Goal: Transaction & Acquisition: Purchase product/service

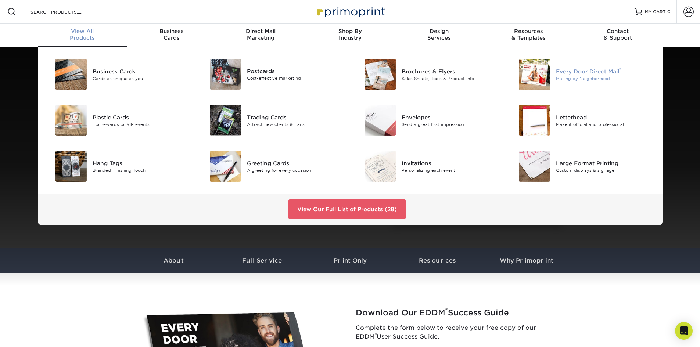
click at [536, 73] on img at bounding box center [534, 74] width 31 height 31
click at [536, 72] on img at bounding box center [534, 74] width 31 height 31
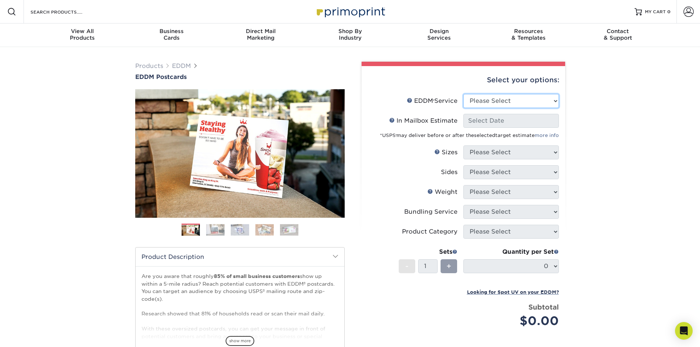
click at [556, 99] on select "Please Select Full Service Print Only" at bounding box center [511, 101] width 96 height 14
select select "full_service"
click at [463, 94] on select "Please Select Full Service Print Only" at bounding box center [511, 101] width 96 height 14
select select "-1"
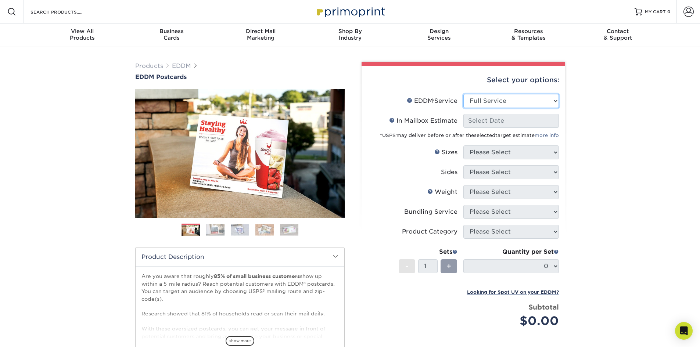
select select "-1"
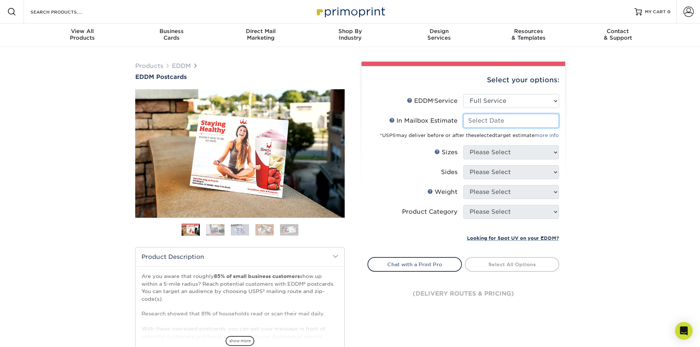
click at [491, 121] on input "In Mailbox Estimate Help In Mailbox Estimate" at bounding box center [511, 121] width 96 height 14
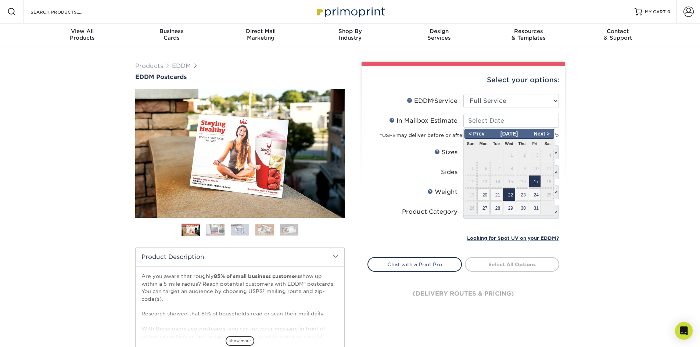
click at [508, 194] on span "22" at bounding box center [509, 195] width 12 height 12
type input "2025-10-22"
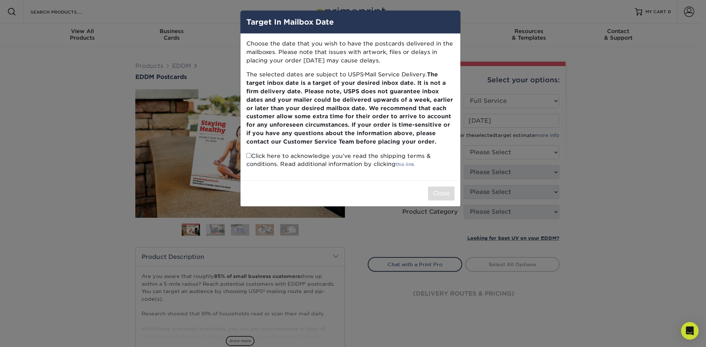
click at [485, 33] on div "Target In Mailbox Date Choose the date that you wish to have the postcards deli…" at bounding box center [353, 173] width 706 height 347
click at [303, 25] on h4 "Target In Mailbox Date" at bounding box center [350, 22] width 208 height 11
click at [655, 152] on div "Target In Mailbox Date Choose the date that you wish to have the postcards deli…" at bounding box center [353, 173] width 706 height 347
click at [653, 150] on div "Target In Mailbox Date Choose the date that you wish to have the postcards deli…" at bounding box center [353, 173] width 706 height 347
click at [651, 148] on div "Target In Mailbox Date Choose the date that you wish to have the postcards deli…" at bounding box center [353, 173] width 706 height 347
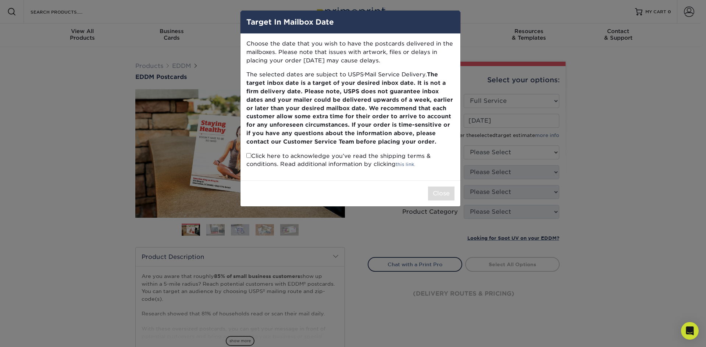
click at [250, 156] on input "checkbox" at bounding box center [248, 155] width 5 height 5
checkbox input "true"
click at [447, 194] on button "Close" at bounding box center [441, 194] width 26 height 14
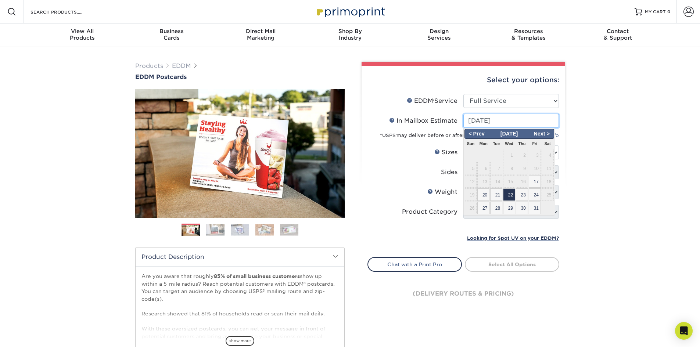
click at [513, 121] on input "2025-10-22" at bounding box center [511, 121] width 96 height 14
click at [496, 194] on span "21" at bounding box center [496, 195] width 12 height 12
type input "2025-10-21"
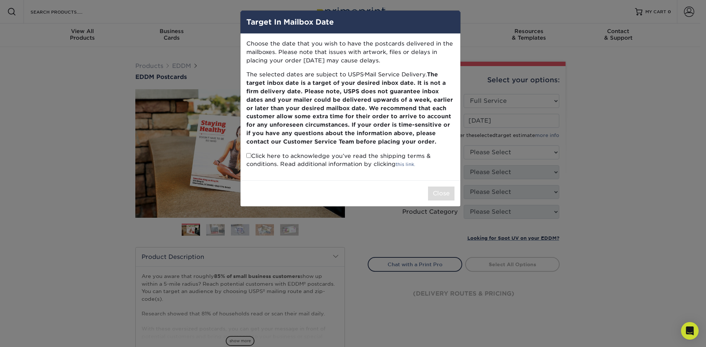
click at [248, 158] on p "Click here to acknowledge you’ve read the shipping terms & conditions. Read add…" at bounding box center [350, 160] width 208 height 17
click at [248, 157] on input "checkbox" at bounding box center [248, 155] width 5 height 5
checkbox input "true"
click at [439, 194] on button "Close" at bounding box center [441, 194] width 26 height 14
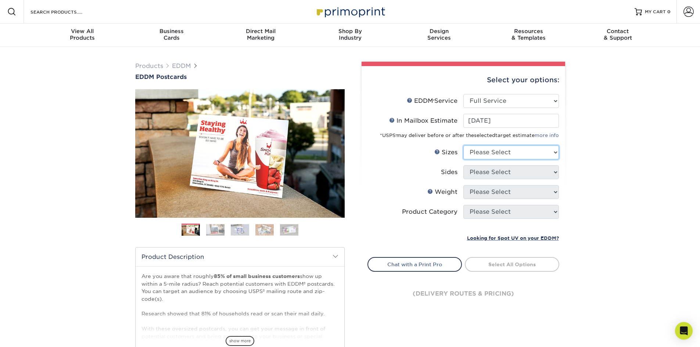
click at [554, 152] on select "Please Select 4.5" x 12" 6" x 12" 6.5" x 8" 6.5" x 9" 6.5" x 12" 7" x 8.5" 8" x…" at bounding box center [511, 153] width 96 height 14
select select "6.50x9.00"
click at [463, 146] on select "Please Select 4.5" x 12" 6" x 12" 6.5" x 8" 6.5" x 9" 6.5" x 12" 7" x 8.5" 8" x…" at bounding box center [511, 153] width 96 height 14
click at [551, 172] on select "Please Select Print Both Sides Print Front Only" at bounding box center [511, 172] width 96 height 14
select select "13abbda7-1d64-4f25-8bb2-c179b224825d"
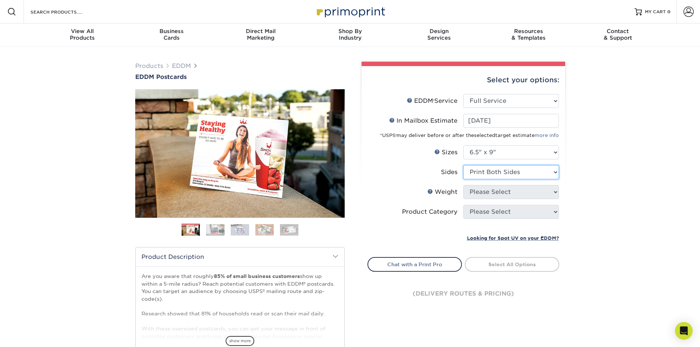
click at [463, 165] on select "Please Select Print Both Sides Print Front Only" at bounding box center [511, 172] width 96 height 14
click at [555, 192] on select "Please Select 16PT 14PT" at bounding box center [511, 192] width 96 height 14
select select "14PT"
click at [463, 185] on select "Please Select 16PT 14PT" at bounding box center [511, 192] width 96 height 14
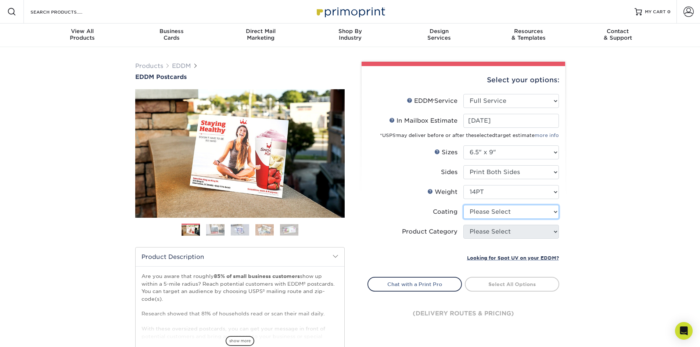
click at [551, 213] on select at bounding box center [511, 212] width 96 height 14
select select "1e8116af-acfc-44b1-83dc-8181aa338834"
click at [463, 205] on select at bounding box center [511, 212] width 96 height 14
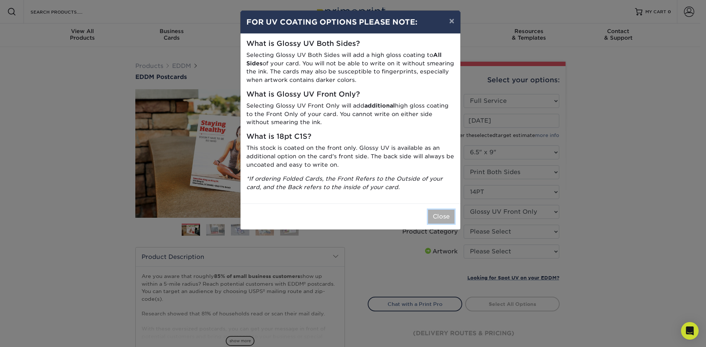
click at [443, 216] on button "Close" at bounding box center [441, 217] width 26 height 14
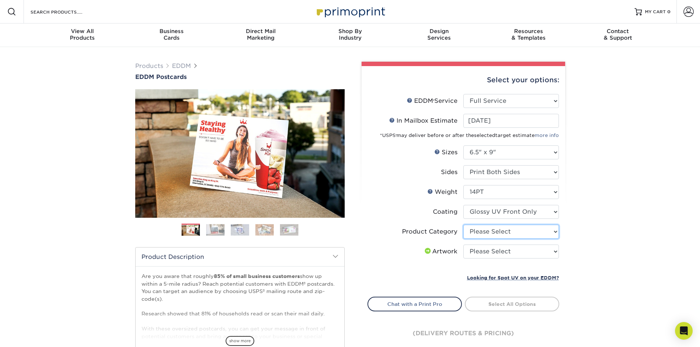
click at [555, 233] on select "Please Select Postcards" at bounding box center [511, 232] width 96 height 14
select select "9b7272e0-d6c8-4c3c-8e97-d3a1bcdab858"
click at [463, 225] on select "Please Select Postcards" at bounding box center [511, 232] width 96 height 14
click at [555, 251] on select "Please Select I will upload files I need a design - $150" at bounding box center [511, 252] width 96 height 14
select select "upload"
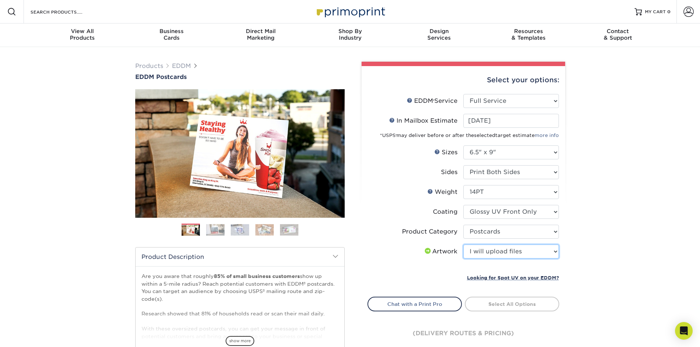
click at [463, 245] on select "Please Select I will upload files I need a design - $150" at bounding box center [511, 252] width 96 height 14
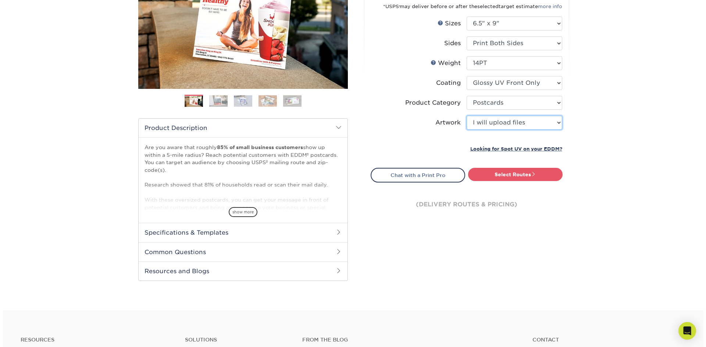
scroll to position [147, 0]
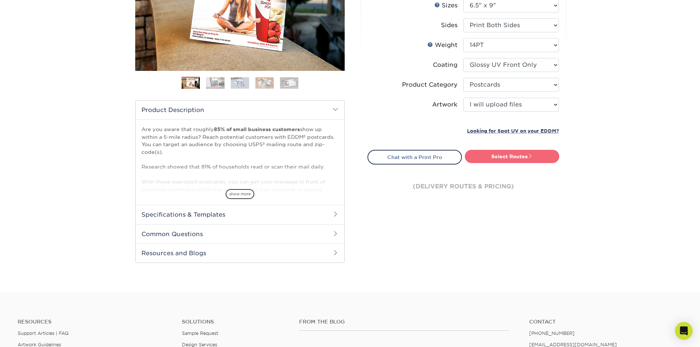
click at [502, 158] on link "Select Routes" at bounding box center [512, 156] width 94 height 13
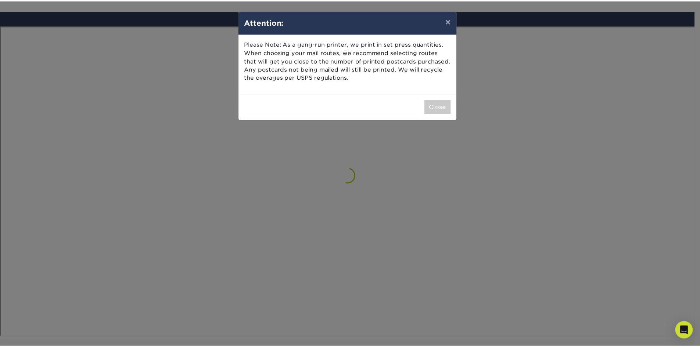
scroll to position [429, 0]
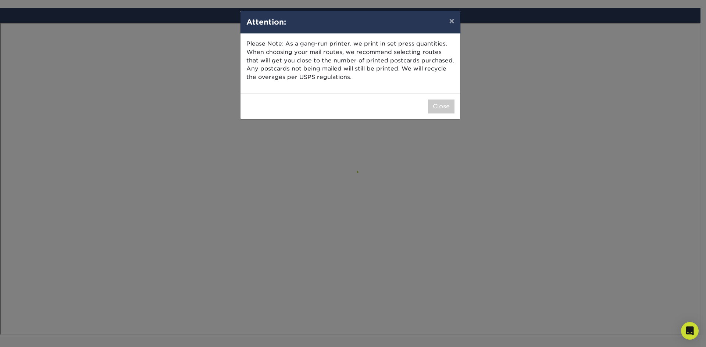
click at [251, 182] on div "× Attention: Please Note: As a gang-run printer, we print in set press quantiti…" at bounding box center [353, 173] width 706 height 347
click at [431, 105] on button "Close" at bounding box center [441, 107] width 26 height 14
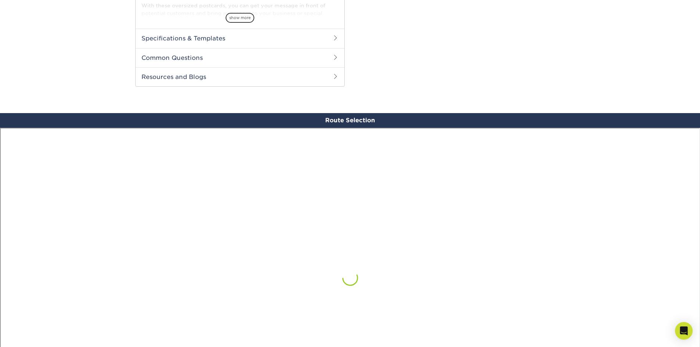
scroll to position [0, 0]
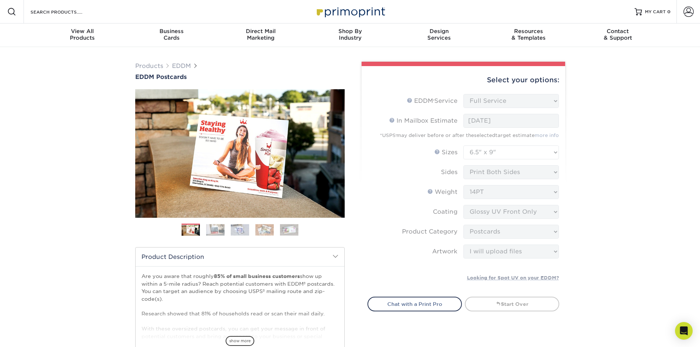
click at [433, 78] on div "Select your options:" at bounding box center [464, 80] width 192 height 28
click at [556, 172] on form "EDDM Service Help EDDM ® Service Please Select Full Service Print Only < Prev" at bounding box center [464, 191] width 192 height 194
click at [506, 304] on link "Start Over" at bounding box center [512, 304] width 94 height 15
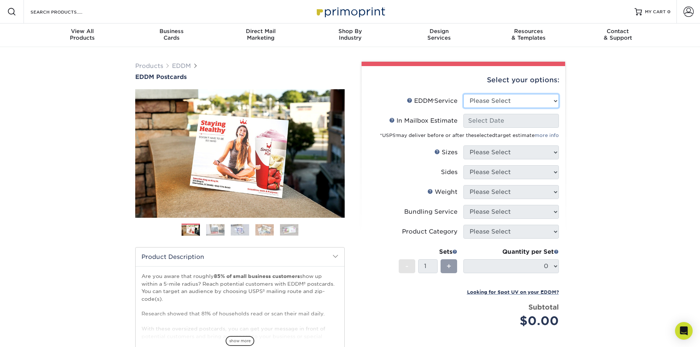
click at [555, 101] on select "Please Select Full Service Print Only" at bounding box center [511, 101] width 96 height 14
select select "full_service"
click at [463, 94] on select "Please Select Full Service Print Only" at bounding box center [511, 101] width 96 height 14
select select "-1"
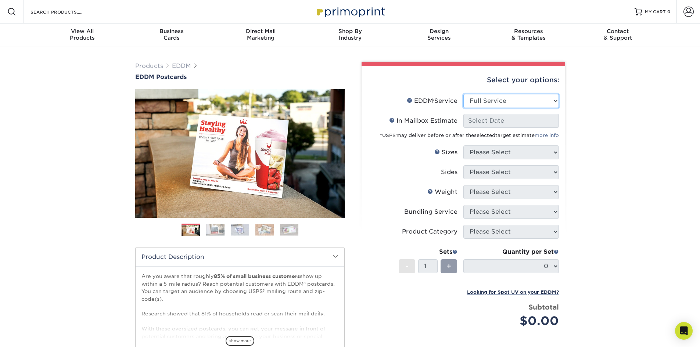
select select "-1"
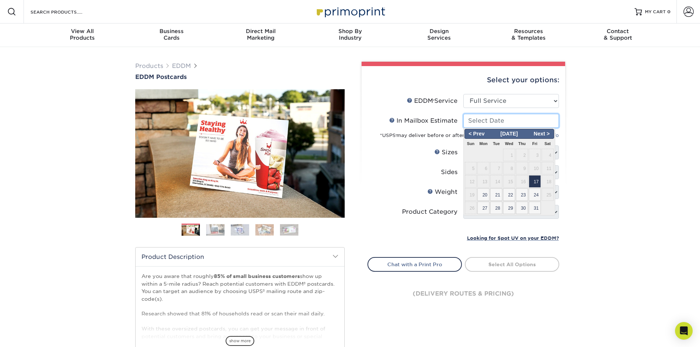
click at [470, 119] on input "In Mailbox Estimate Help In Mailbox Estimate" at bounding box center [511, 121] width 96 height 14
click at [497, 195] on span "21" at bounding box center [496, 195] width 12 height 12
type input "[DATE]"
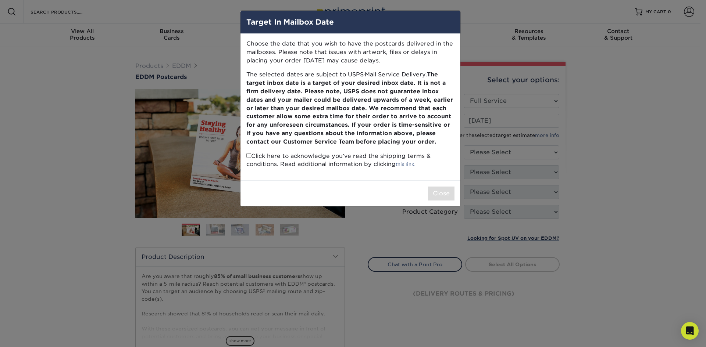
click at [249, 158] on p "Click here to acknowledge you’ve read the shipping terms & conditions. Read add…" at bounding box center [350, 160] width 208 height 17
click at [247, 155] on input "checkbox" at bounding box center [248, 155] width 5 height 5
checkbox input "true"
click at [437, 192] on button "Close" at bounding box center [441, 194] width 26 height 14
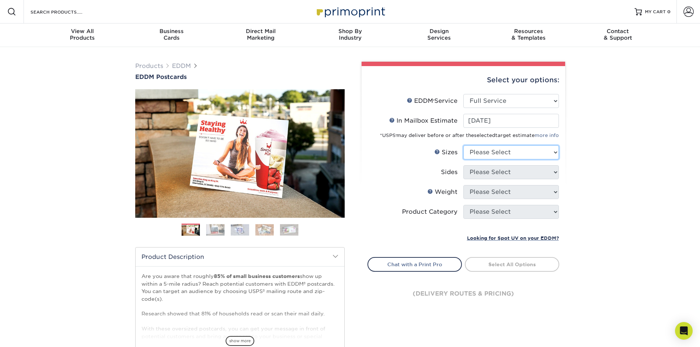
click at [556, 152] on select "Please Select 4.5" x 12" 6" x 12" 6.5" x 8" 6.5" x 9" 6.5" x 12" 7" x 8.5" 8" x…" at bounding box center [511, 153] width 96 height 14
select select "6.50x9.00"
click at [463, 146] on select "Please Select 4.5" x 12" 6" x 12" 6.5" x 8" 6.5" x 9" 6.5" x 12" 7" x 8.5" 8" x…" at bounding box center [511, 153] width 96 height 14
click at [554, 173] on select "Please Select Print Both Sides Print Front Only" at bounding box center [511, 172] width 96 height 14
select select "13abbda7-1d64-4f25-8bb2-c179b224825d"
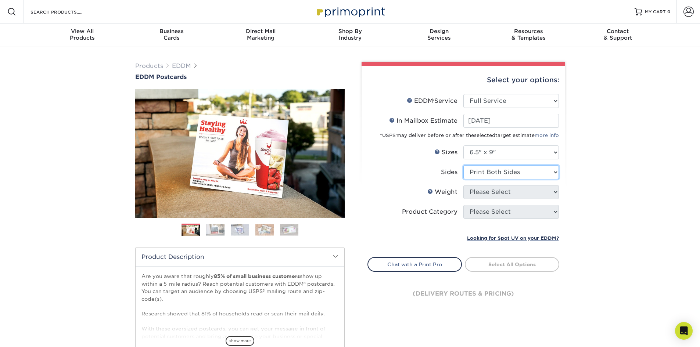
click at [463, 165] on select "Please Select Print Both Sides Print Front Only" at bounding box center [511, 172] width 96 height 14
click at [554, 191] on select "Please Select 16PT 14PT" at bounding box center [511, 192] width 96 height 14
click at [463, 185] on select "Please Select 16PT 14PT" at bounding box center [511, 192] width 96 height 14
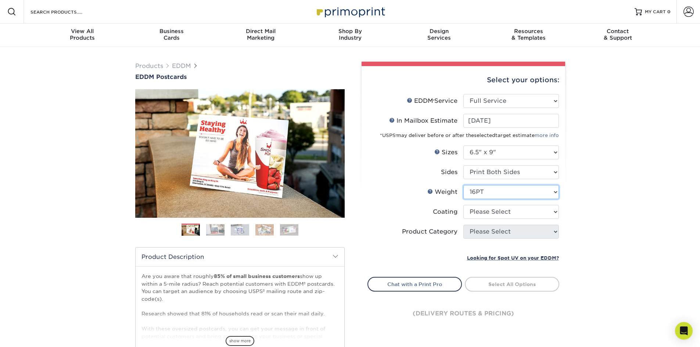
click at [552, 191] on select "Please Select 16PT 14PT" at bounding box center [511, 192] width 96 height 14
select select "14PT"
click at [463, 185] on select "Please Select 16PT 14PT" at bounding box center [511, 192] width 96 height 14
click at [555, 212] on select at bounding box center [511, 212] width 96 height 14
select select "1e8116af-acfc-44b1-83dc-8181aa338834"
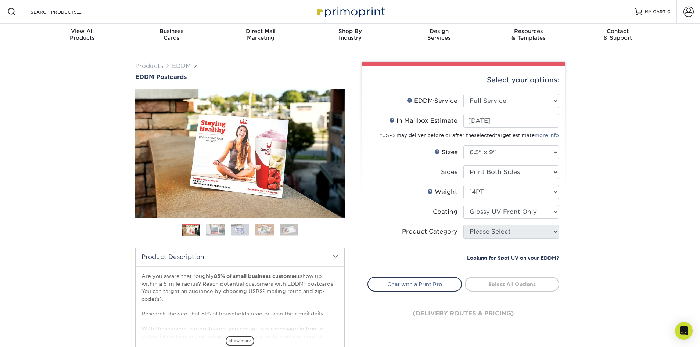
click at [463, 205] on select at bounding box center [511, 212] width 96 height 14
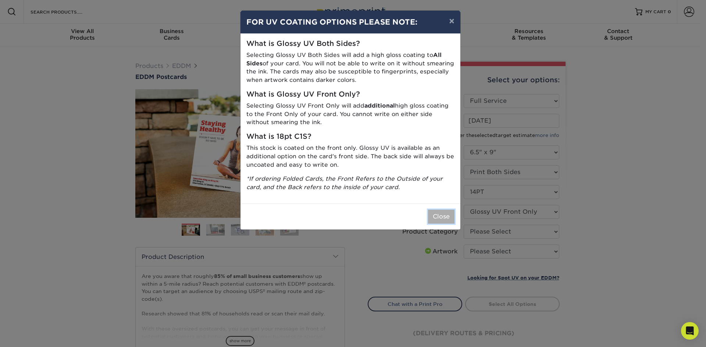
click at [450, 215] on button "Close" at bounding box center [441, 217] width 26 height 14
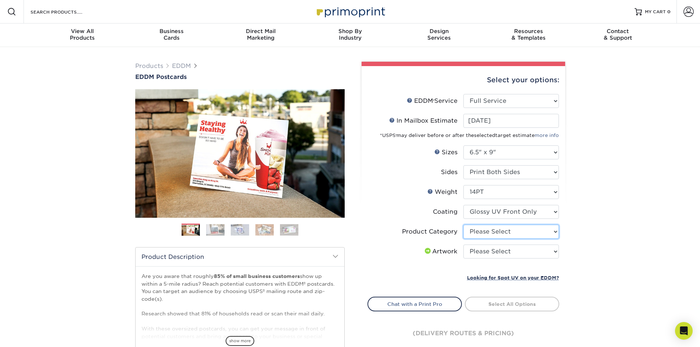
click at [556, 231] on select "Please Select Postcards" at bounding box center [511, 232] width 96 height 14
select select "9b7272e0-d6c8-4c3c-8e97-d3a1bcdab858"
click at [463, 225] on select "Please Select Postcards" at bounding box center [511, 232] width 96 height 14
click at [556, 251] on select "Please Select I will upload files I need a design - $150" at bounding box center [511, 252] width 96 height 14
select select "upload"
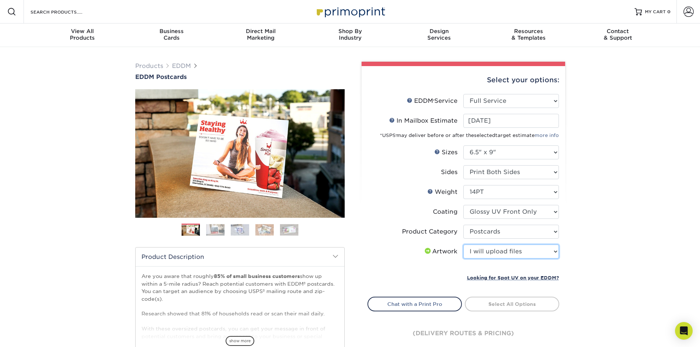
click at [463, 245] on select "Please Select I will upload files I need a design - $150" at bounding box center [511, 252] width 96 height 14
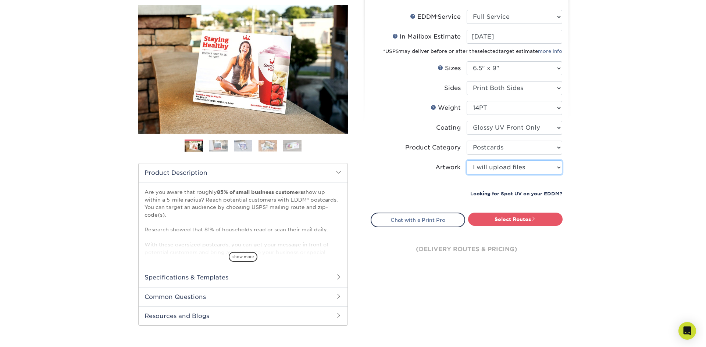
scroll to position [110, 0]
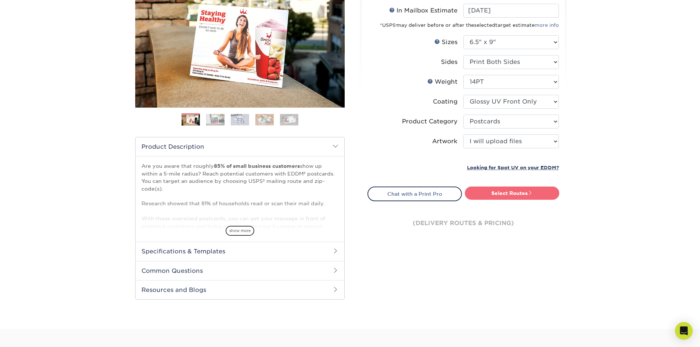
click at [499, 192] on link "Select Routes" at bounding box center [512, 193] width 94 height 13
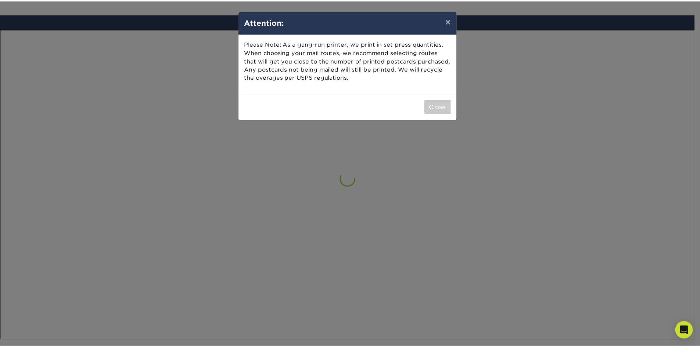
scroll to position [429, 0]
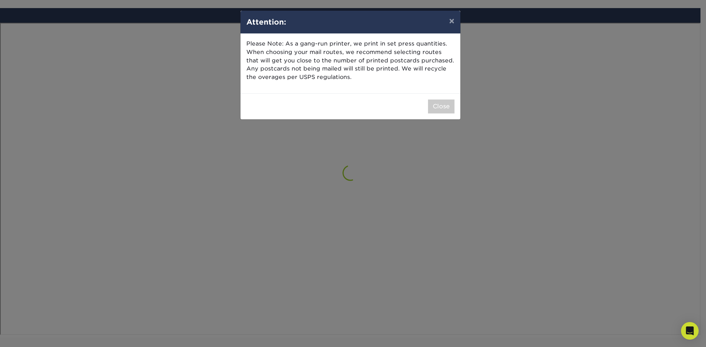
click at [250, 182] on div "× Attention: Please Note: As a gang-run printer, we print in set press quantiti…" at bounding box center [353, 173] width 706 height 347
click at [445, 105] on button "Close" at bounding box center [441, 107] width 26 height 14
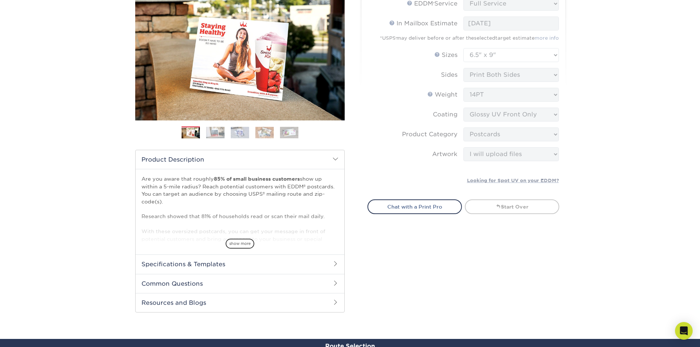
scroll to position [0, 0]
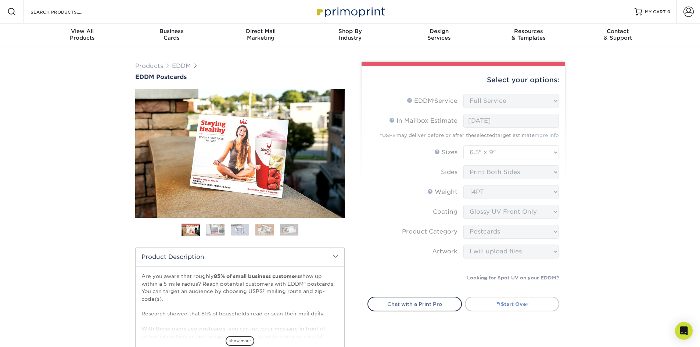
click at [506, 305] on link "Start Over" at bounding box center [512, 304] width 94 height 15
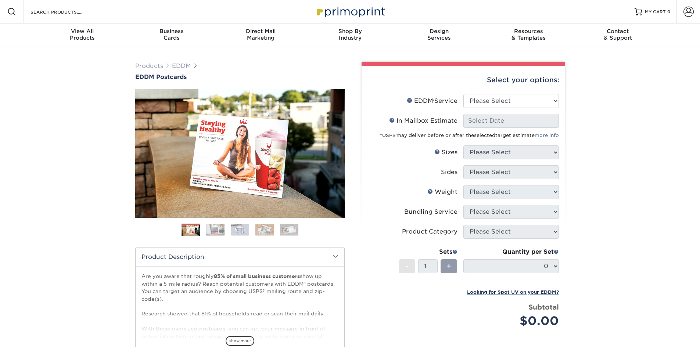
drag, startPoint x: 0, startPoint y: 0, endPoint x: 508, endPoint y: 303, distance: 591.6
click at [508, 303] on div "Subtotal $0.00" at bounding box center [514, 316] width 90 height 28
click at [552, 100] on select "Please Select Full Service Print Only" at bounding box center [511, 101] width 96 height 14
select select "full_service"
click at [463, 94] on select "Please Select Full Service Print Only" at bounding box center [511, 101] width 96 height 14
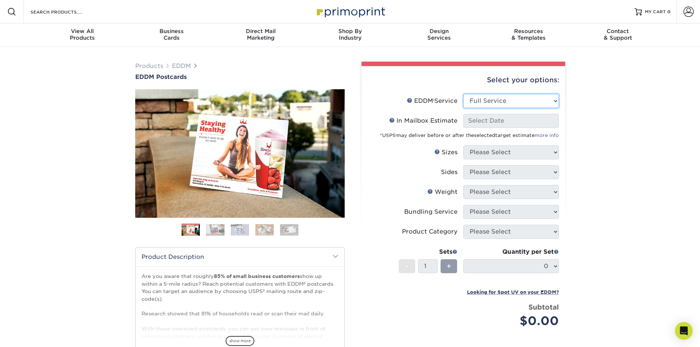
select select "-1"
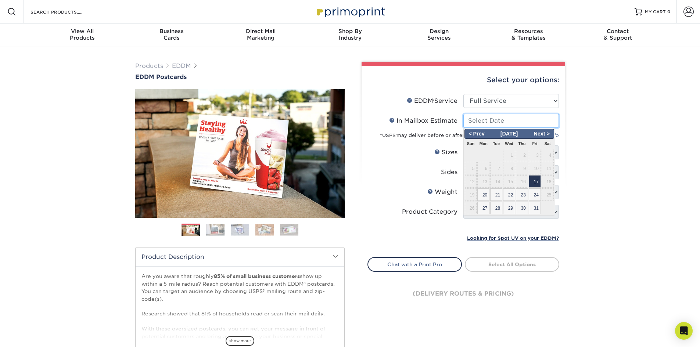
click at [504, 119] on input "In Mailbox Estimate Help In Mailbox Estimate" at bounding box center [511, 121] width 96 height 14
click at [494, 192] on span "21" at bounding box center [496, 195] width 12 height 12
type input "2025-10-21"
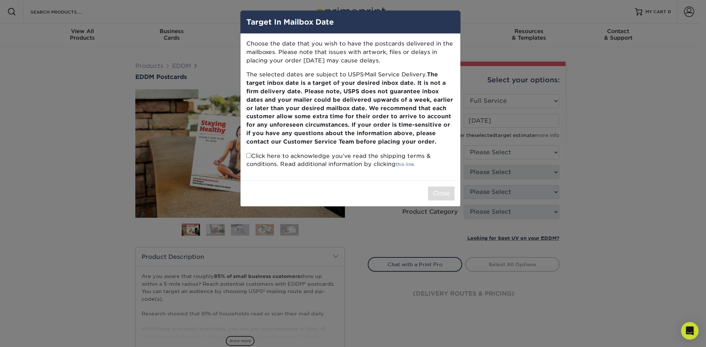
click at [248, 156] on input "checkbox" at bounding box center [248, 155] width 5 height 5
checkbox input "true"
click at [433, 193] on button "Close" at bounding box center [441, 194] width 26 height 14
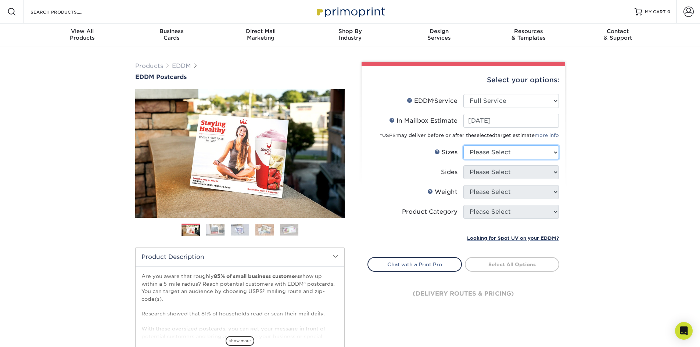
click at [552, 152] on select "Please Select 4.5" x 12" 6" x 12" 6.5" x 8" 6.5" x 9" 6.5" x 12" 7" x 8.5" 8" x…" at bounding box center [511, 153] width 96 height 14
select select "6.50x9.00"
click at [463, 146] on select "Please Select 4.5" x 12" 6" x 12" 6.5" x 8" 6.5" x 9" 6.5" x 12" 7" x 8.5" 8" x…" at bounding box center [511, 153] width 96 height 14
click at [552, 172] on select "Please Select Print Both Sides Print Front Only" at bounding box center [511, 172] width 96 height 14
select select "13abbda7-1d64-4f25-8bb2-c179b224825d"
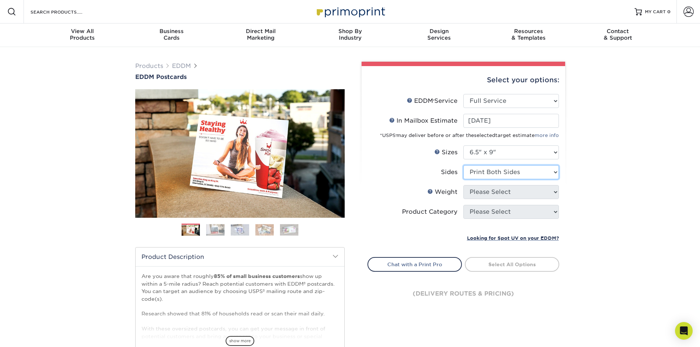
click at [463, 165] on select "Please Select Print Both Sides Print Front Only" at bounding box center [511, 172] width 96 height 14
click at [554, 191] on select "Please Select 16PT 14PT" at bounding box center [511, 192] width 96 height 14
select select "14PT"
click at [463, 185] on select "Please Select 16PT 14PT" at bounding box center [511, 192] width 96 height 14
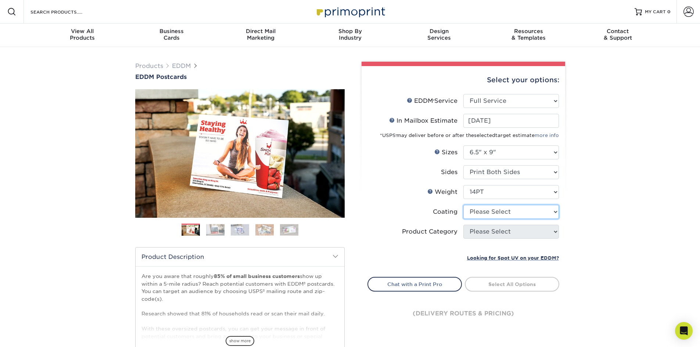
click at [556, 213] on select at bounding box center [511, 212] width 96 height 14
select select "1e8116af-acfc-44b1-83dc-8181aa338834"
click at [463, 205] on select at bounding box center [511, 212] width 96 height 14
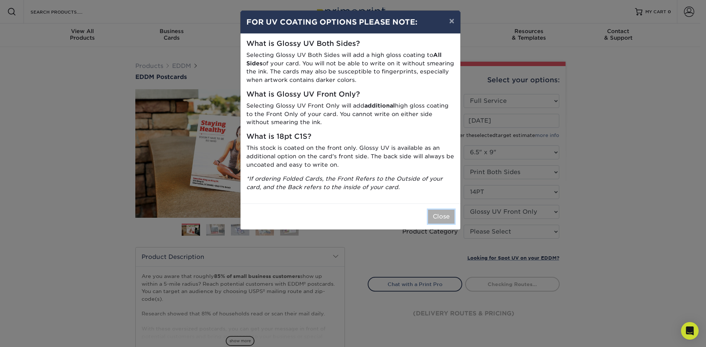
click at [440, 218] on button "Close" at bounding box center [441, 217] width 26 height 14
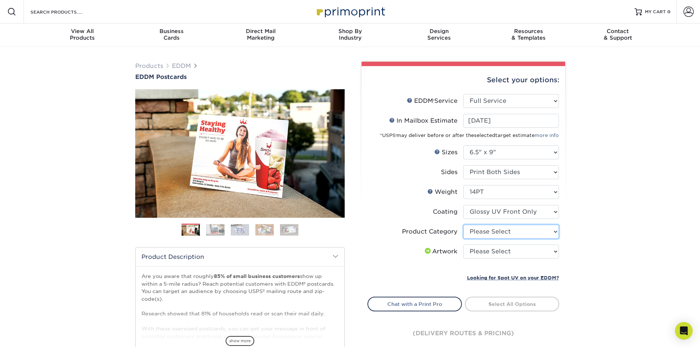
click at [554, 230] on select "Please Select Postcards" at bounding box center [511, 232] width 96 height 14
select select "9b7272e0-d6c8-4c3c-8e97-d3a1bcdab858"
click at [463, 225] on select "Please Select Postcards" at bounding box center [511, 232] width 96 height 14
click at [552, 251] on select "Please Select I will upload files I need a design - $150" at bounding box center [511, 252] width 96 height 14
select select "upload"
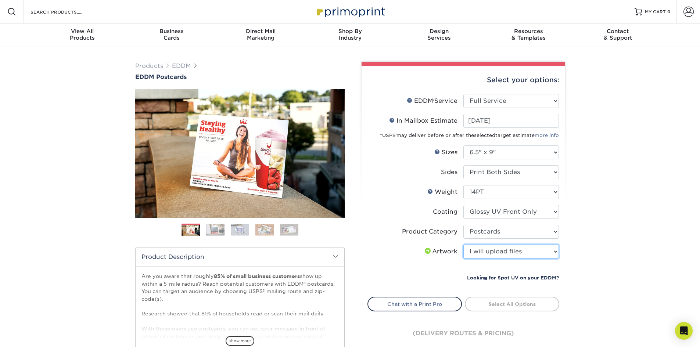
click at [463, 245] on select "Please Select I will upload files I need a design - $150" at bounding box center [511, 252] width 96 height 14
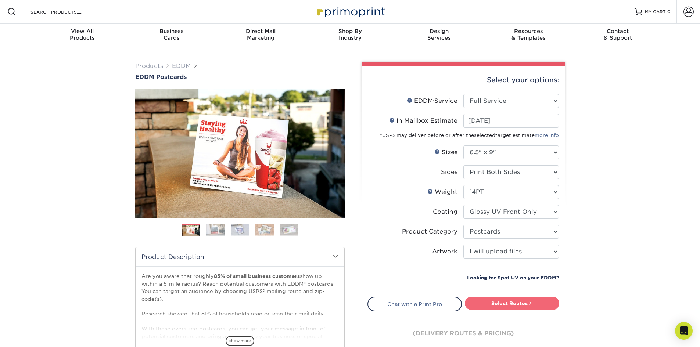
click at [508, 303] on link "Select Routes" at bounding box center [512, 303] width 94 height 13
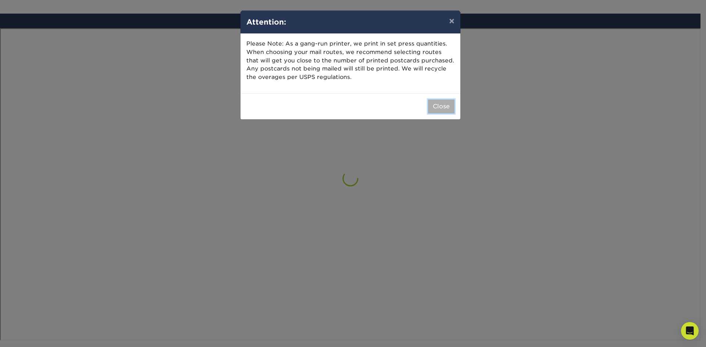
click at [441, 110] on button "Close" at bounding box center [441, 107] width 26 height 14
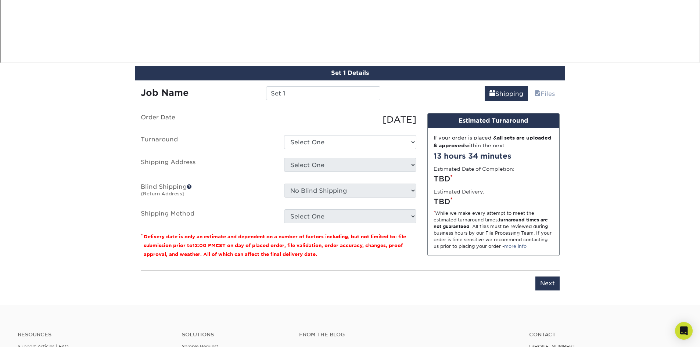
scroll to position [704, 0]
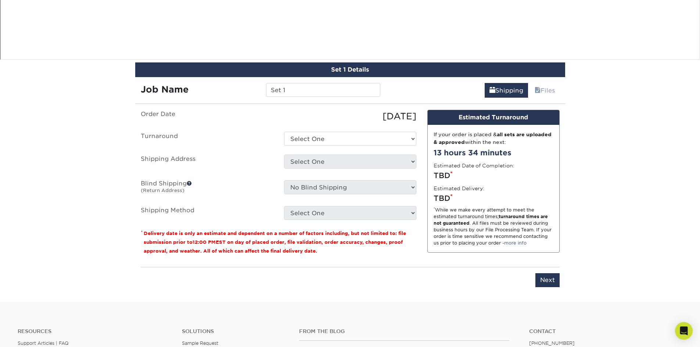
drag, startPoint x: 465, startPoint y: 315, endPoint x: 456, endPoint y: 311, distance: 9.5
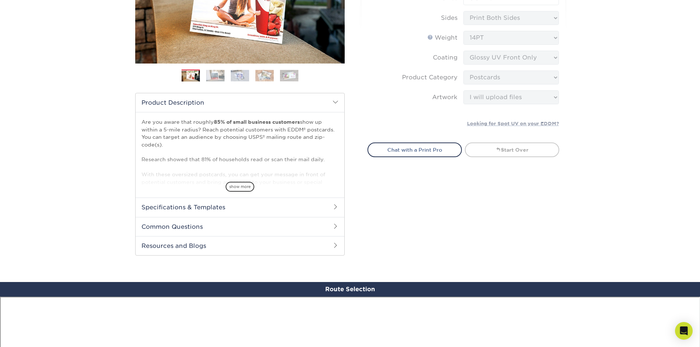
scroll to position [0, 0]
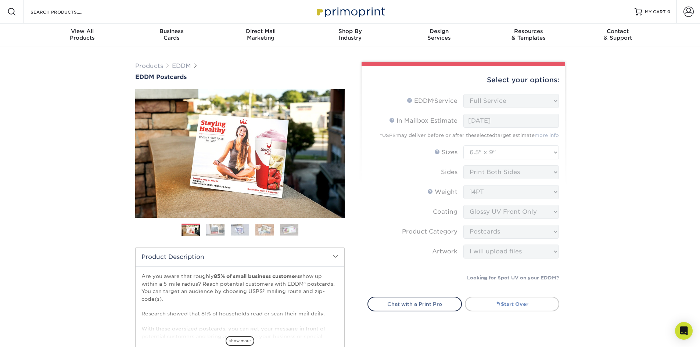
click at [526, 307] on link "Start Over" at bounding box center [512, 304] width 94 height 15
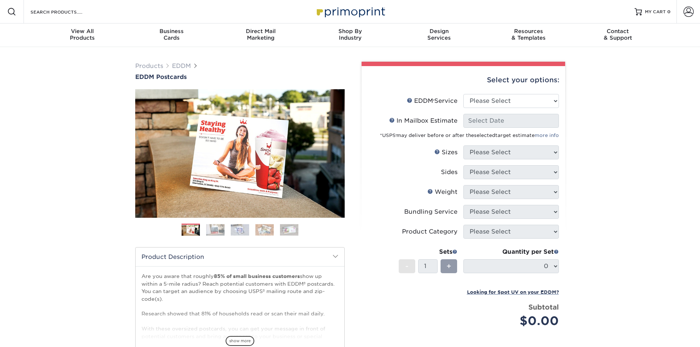
click at [503, 303] on div "Subtotal $0.00" at bounding box center [514, 316] width 90 height 28
click at [556, 101] on select "Please Select Full Service Print Only" at bounding box center [511, 101] width 96 height 14
select select "full_service"
click at [463, 94] on select "Please Select Full Service Print Only" at bounding box center [511, 101] width 96 height 14
select select "-1"
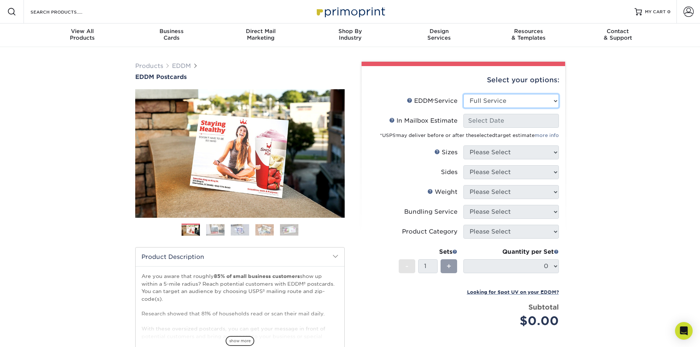
select select "-1"
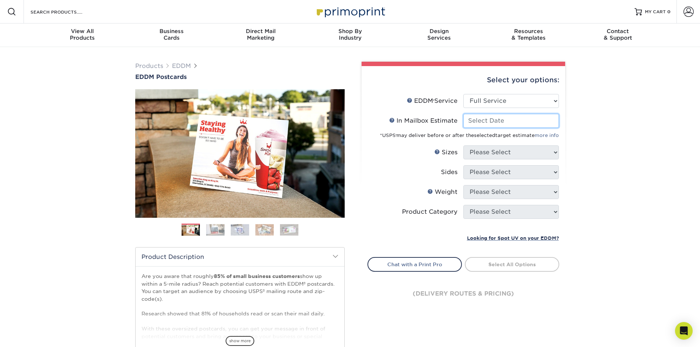
click at [490, 123] on input "In Mailbox Estimate Help In Mailbox Estimate" at bounding box center [511, 121] width 96 height 14
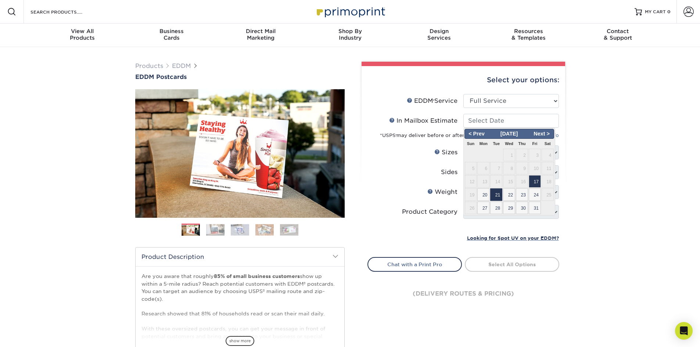
click at [496, 194] on span "21" at bounding box center [496, 195] width 12 height 12
type input "[DATE]"
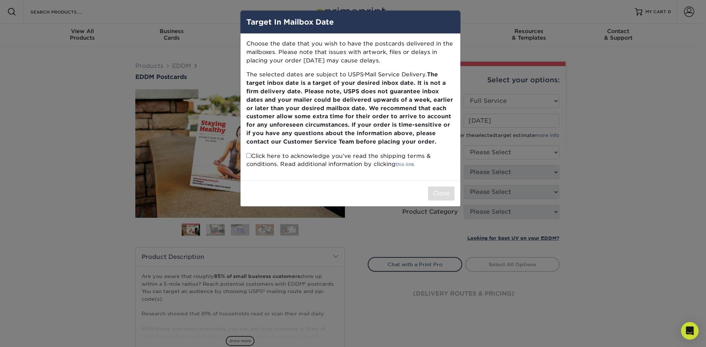
click at [249, 156] on input "checkbox" at bounding box center [248, 155] width 5 height 5
checkbox input "true"
click at [434, 191] on button "Close" at bounding box center [441, 194] width 26 height 14
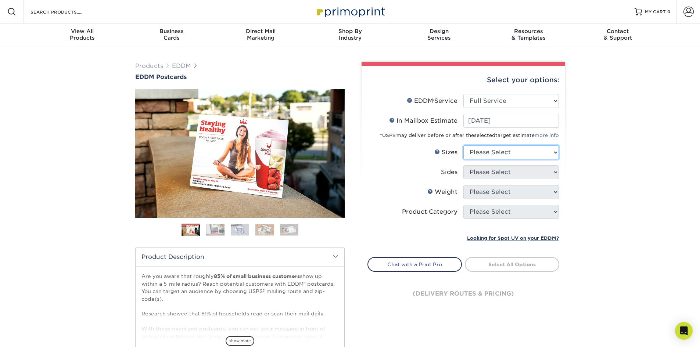
click at [554, 153] on select "Please Select 4.5" x 12" 6" x 12" 6.5" x 8" 6.5" x 9" 6.5" x 12" 7" x 8.5" 8" x…" at bounding box center [511, 153] width 96 height 14
select select "6.50x9.00"
click at [463, 146] on select "Please Select 4.5" x 12" 6" x 12" 6.5" x 8" 6.5" x 9" 6.5" x 12" 7" x 8.5" 8" x…" at bounding box center [511, 153] width 96 height 14
click at [549, 173] on select "Please Select Print Both Sides Print Front Only" at bounding box center [511, 172] width 96 height 14
select select "13abbda7-1d64-4f25-8bb2-c179b224825d"
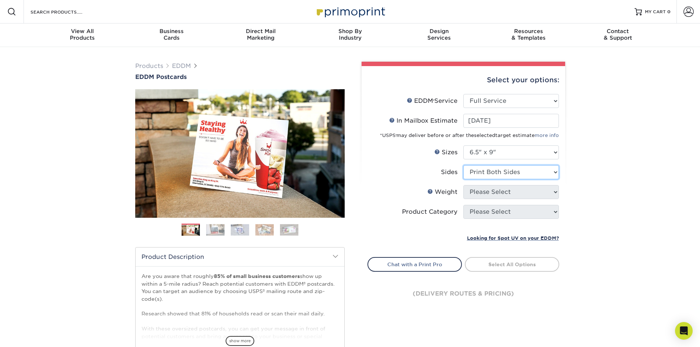
click at [463, 165] on select "Please Select Print Both Sides Print Front Only" at bounding box center [511, 172] width 96 height 14
click at [538, 193] on select "Please Select 16PT 14PT" at bounding box center [511, 192] width 96 height 14
select select "14PT"
click at [463, 185] on select "Please Select 16PT 14PT" at bounding box center [511, 192] width 96 height 14
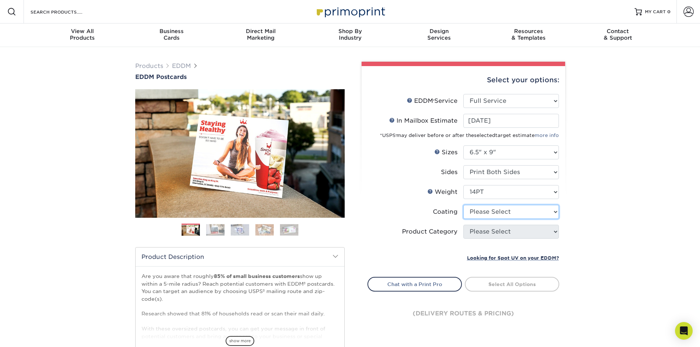
click at [556, 213] on select at bounding box center [511, 212] width 96 height 14
select select "1e8116af-acfc-44b1-83dc-8181aa338834"
click at [463, 205] on select at bounding box center [511, 212] width 96 height 14
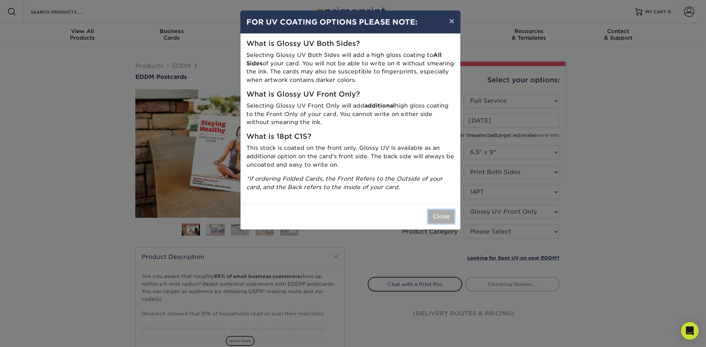
click at [444, 213] on button "Close" at bounding box center [441, 217] width 26 height 14
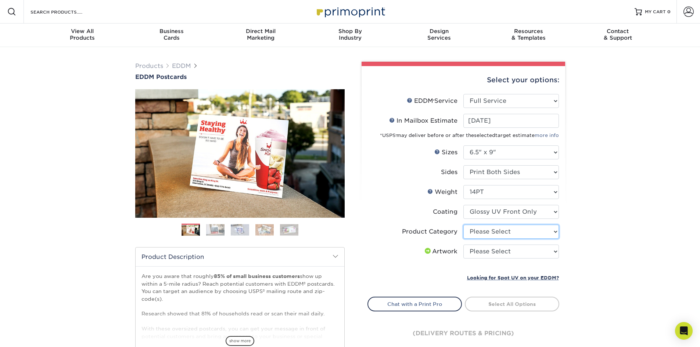
click at [555, 232] on select "Please Select Postcards" at bounding box center [511, 232] width 96 height 14
select select "9b7272e0-d6c8-4c3c-8e97-d3a1bcdab858"
click at [463, 225] on select "Please Select Postcards" at bounding box center [511, 232] width 96 height 14
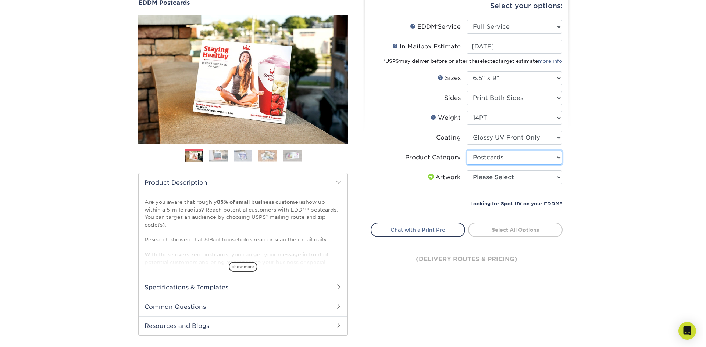
scroll to position [74, 0]
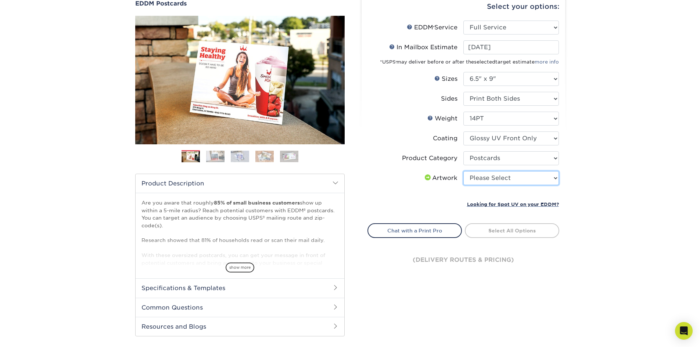
click at [554, 178] on select "Please Select I will upload files I need a design - $150" at bounding box center [511, 178] width 96 height 14
select select "upload"
click at [463, 171] on select "Please Select I will upload files I need a design - $150" at bounding box center [511, 178] width 96 height 14
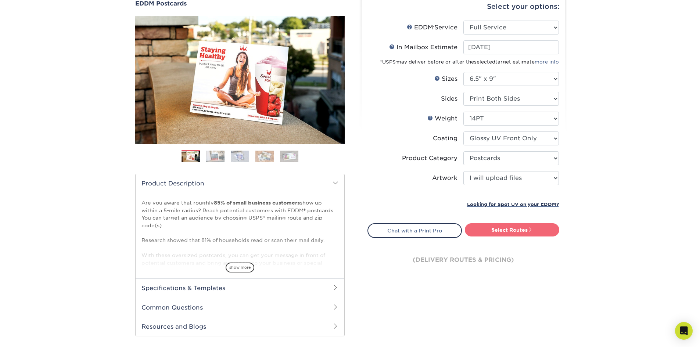
click at [515, 230] on link "Select Routes" at bounding box center [512, 229] width 94 height 13
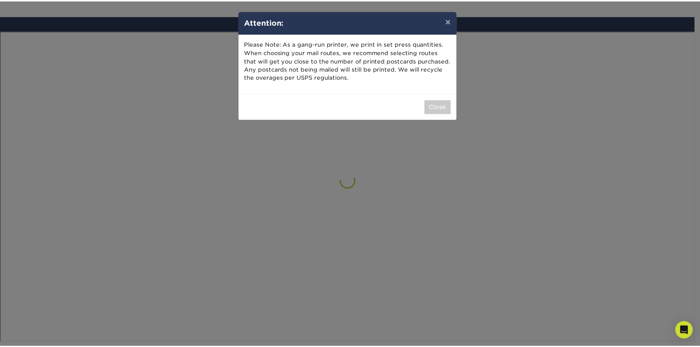
scroll to position [429, 0]
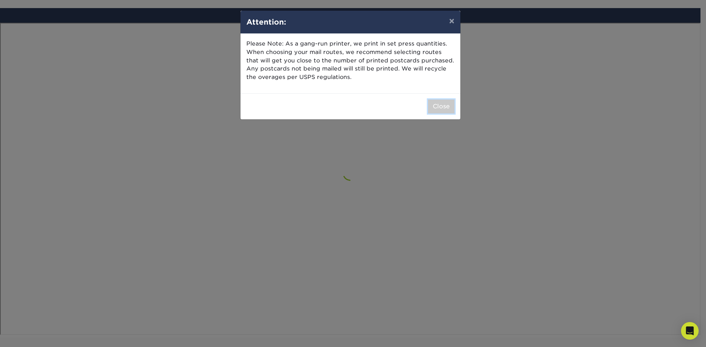
click at [449, 109] on button "Close" at bounding box center [441, 107] width 26 height 14
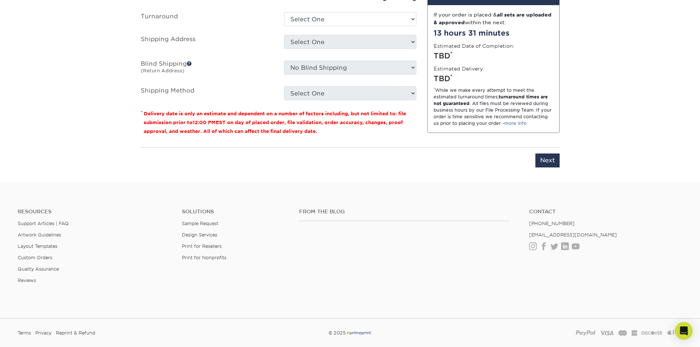
scroll to position [580, 0]
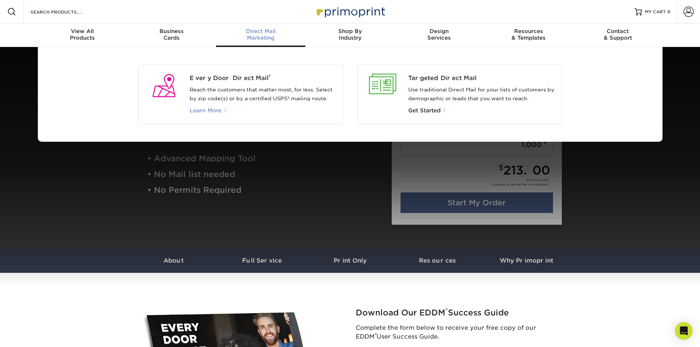
click at [203, 113] on span "Learn More" at bounding box center [206, 110] width 32 height 7
click at [203, 111] on span "Learn More" at bounding box center [206, 110] width 32 height 7
